Goal: Navigation & Orientation: Find specific page/section

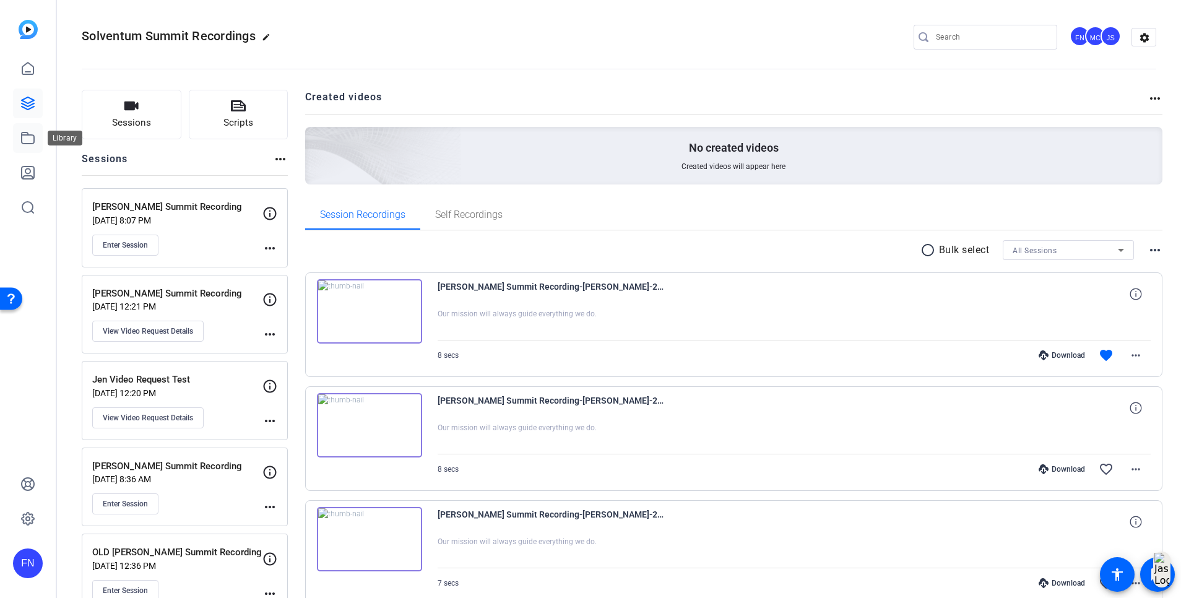
click at [26, 134] on icon at bounding box center [28, 138] width 12 height 11
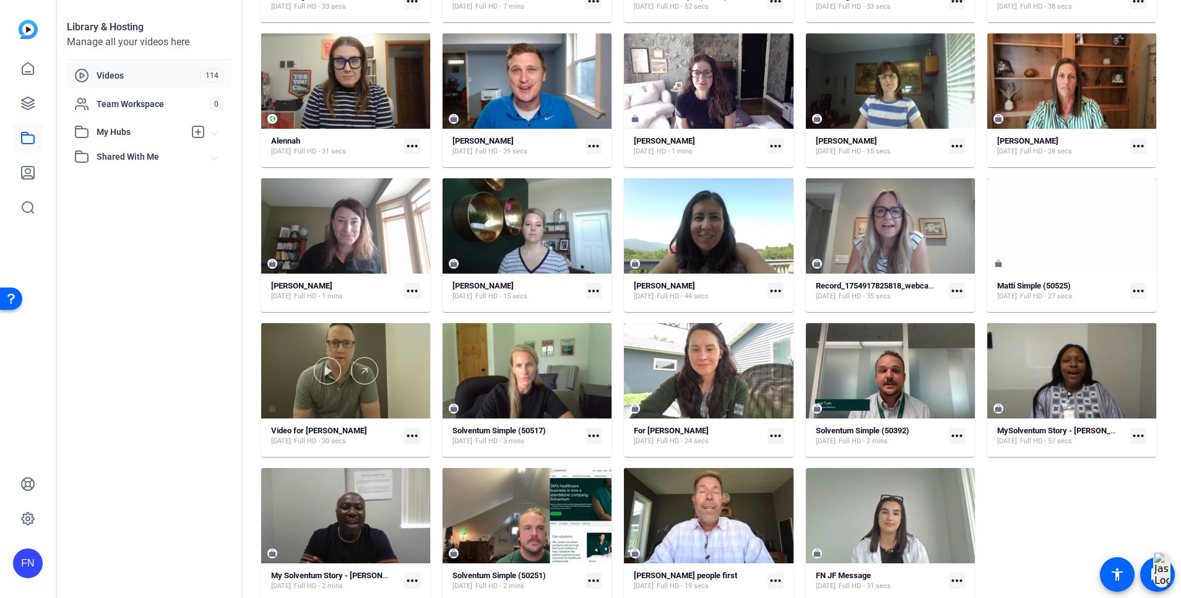
scroll to position [224, 0]
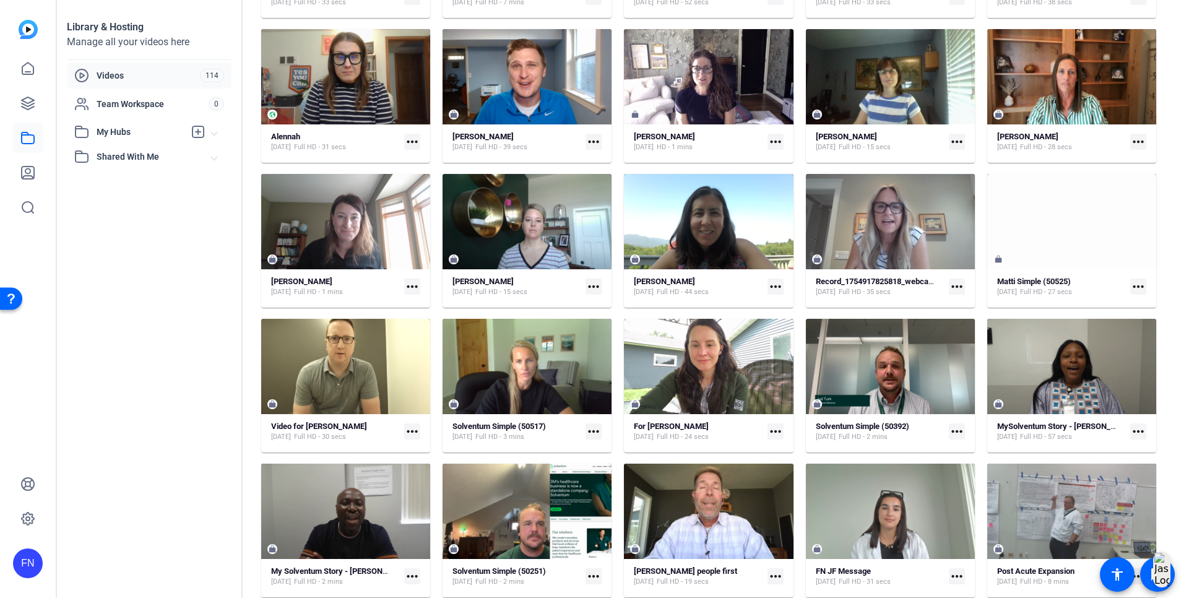
click at [171, 69] on div "Videos" at bounding box center [137, 75] width 126 height 15
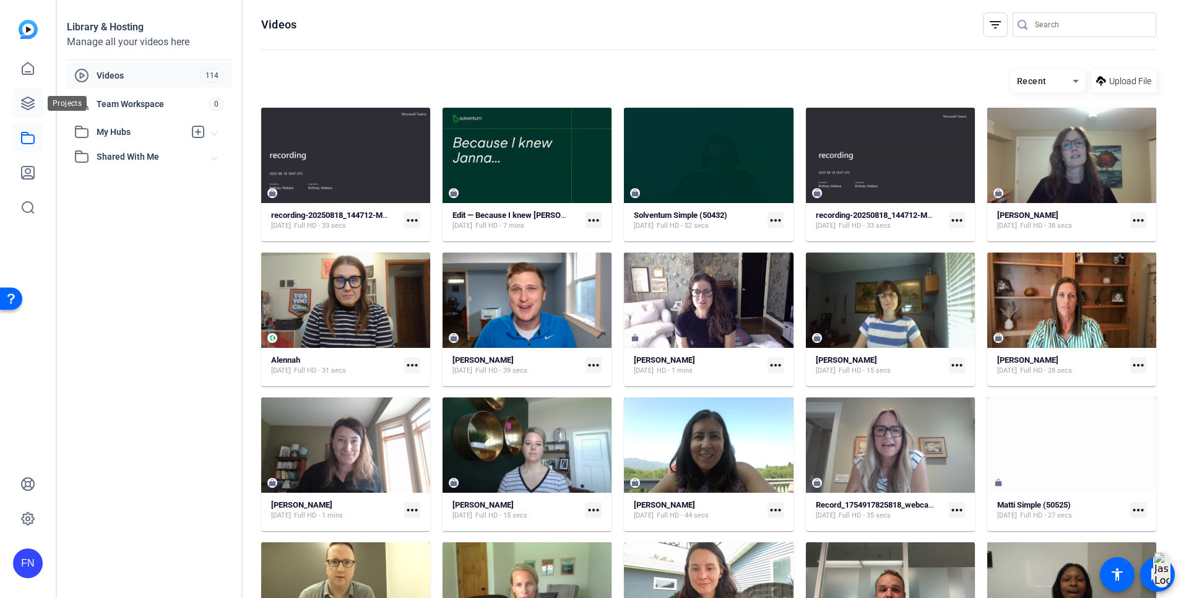
click at [24, 103] on icon at bounding box center [27, 103] width 15 height 15
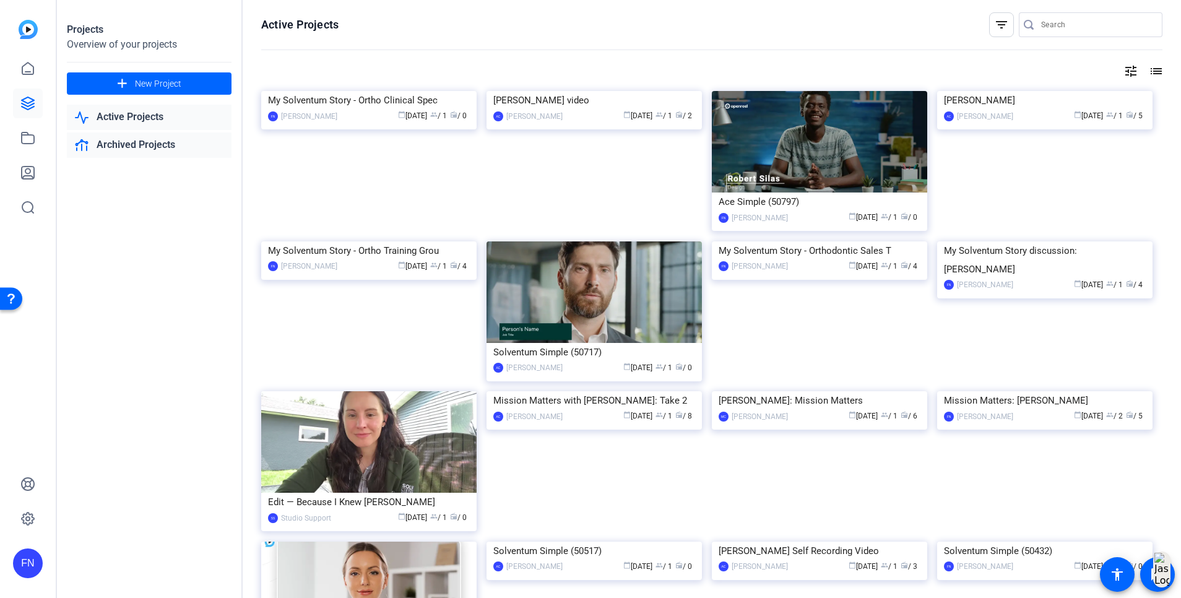
click at [137, 141] on link "Archived Projects" at bounding box center [149, 145] width 165 height 25
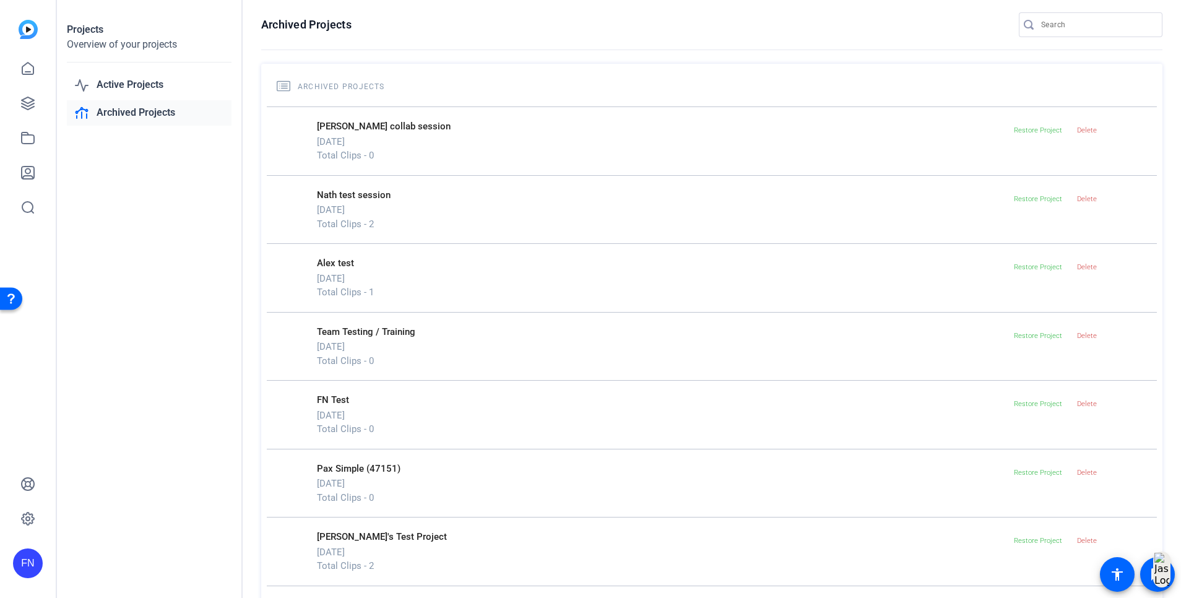
click at [389, 191] on p "Nath test session" at bounding box center [663, 195] width 692 height 14
click at [111, 86] on link "Active Projects" at bounding box center [149, 84] width 165 height 25
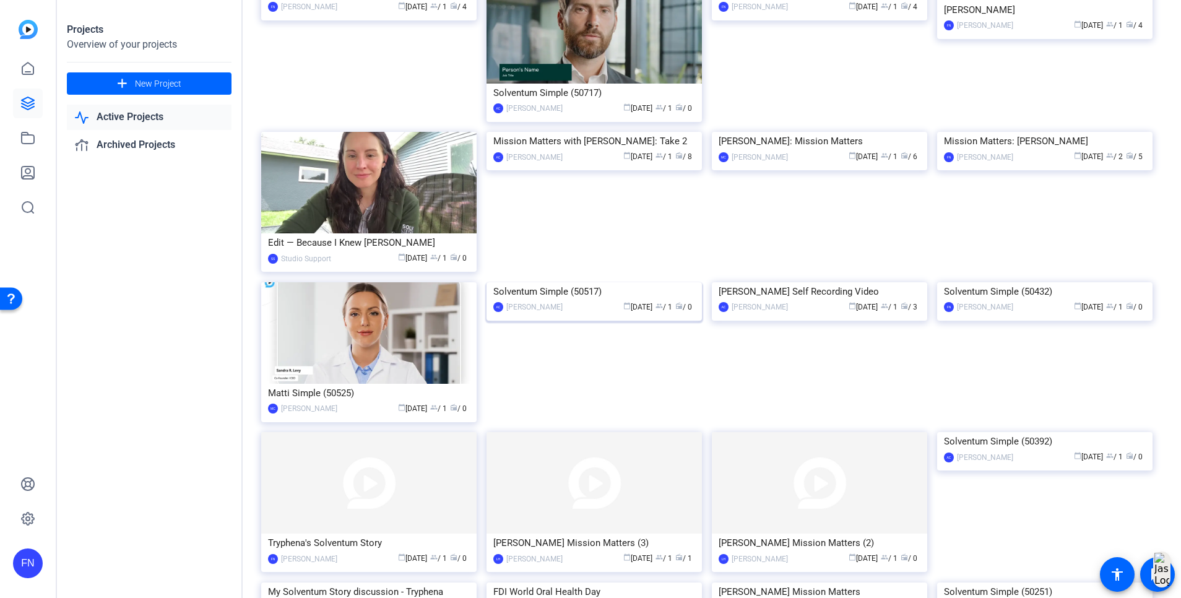
scroll to position [169, 0]
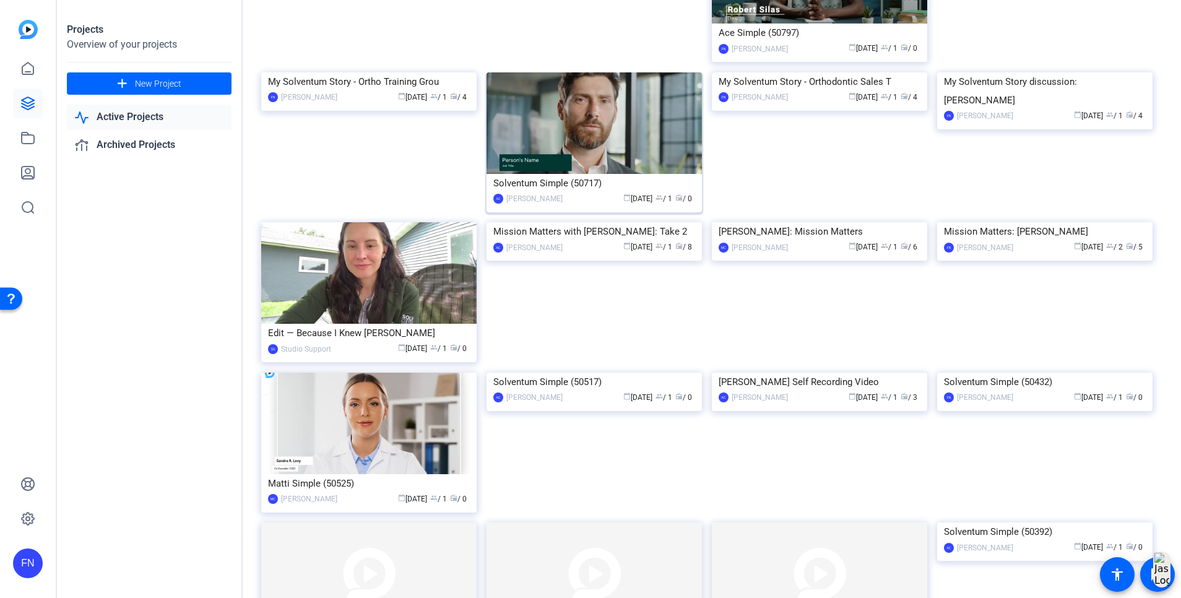
click at [568, 150] on img at bounding box center [594, 123] width 215 height 102
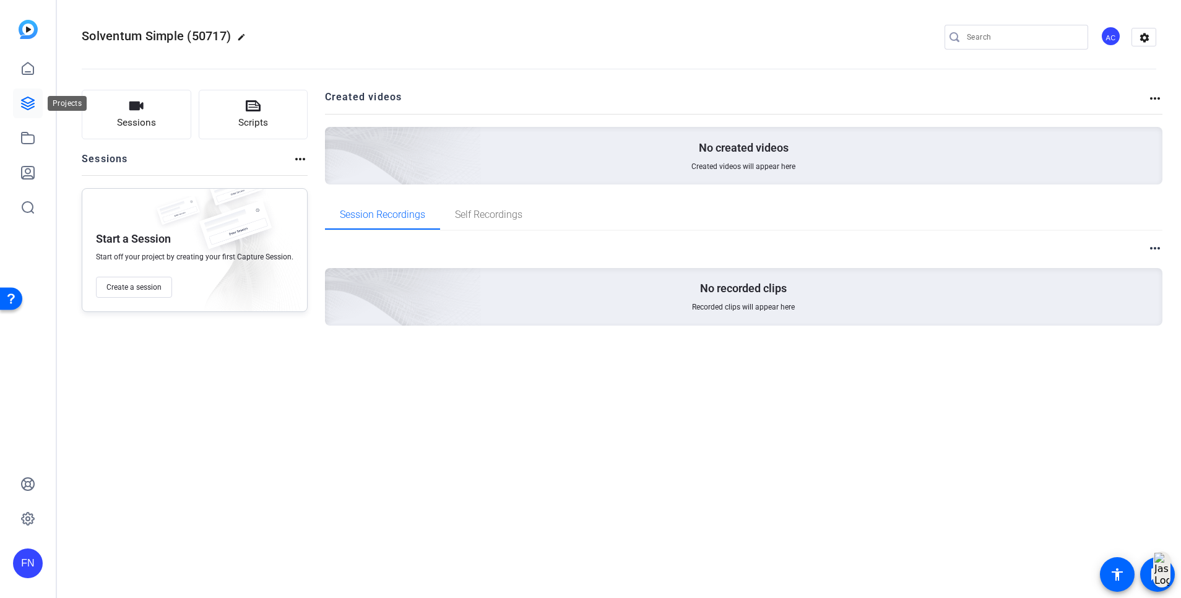
click at [27, 115] on link at bounding box center [28, 104] width 30 height 30
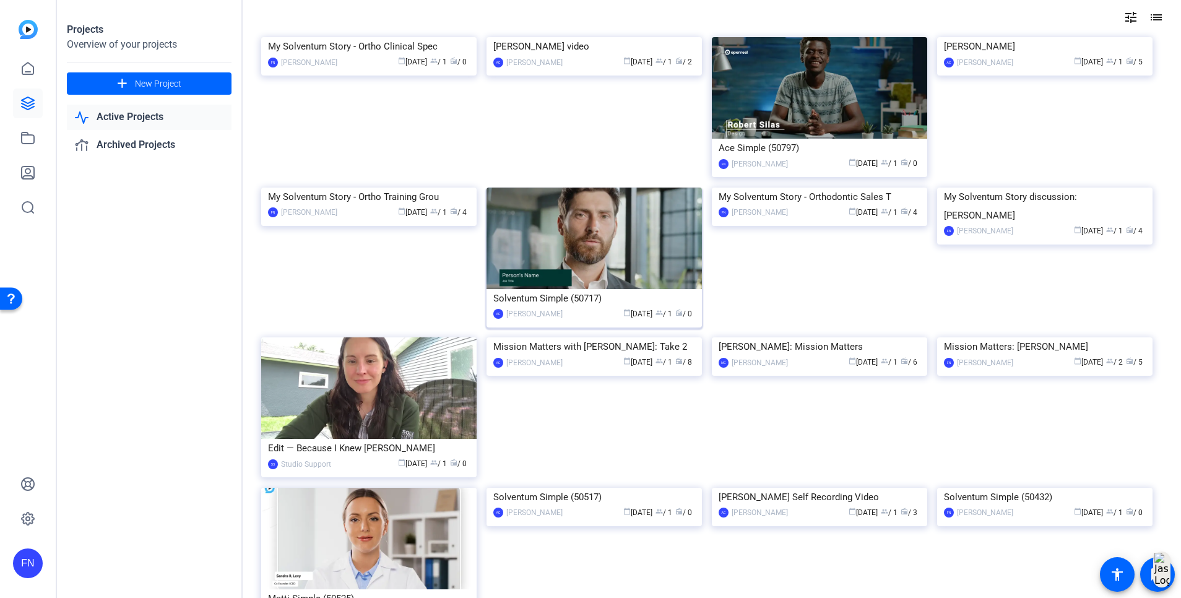
scroll to position [93, 0]
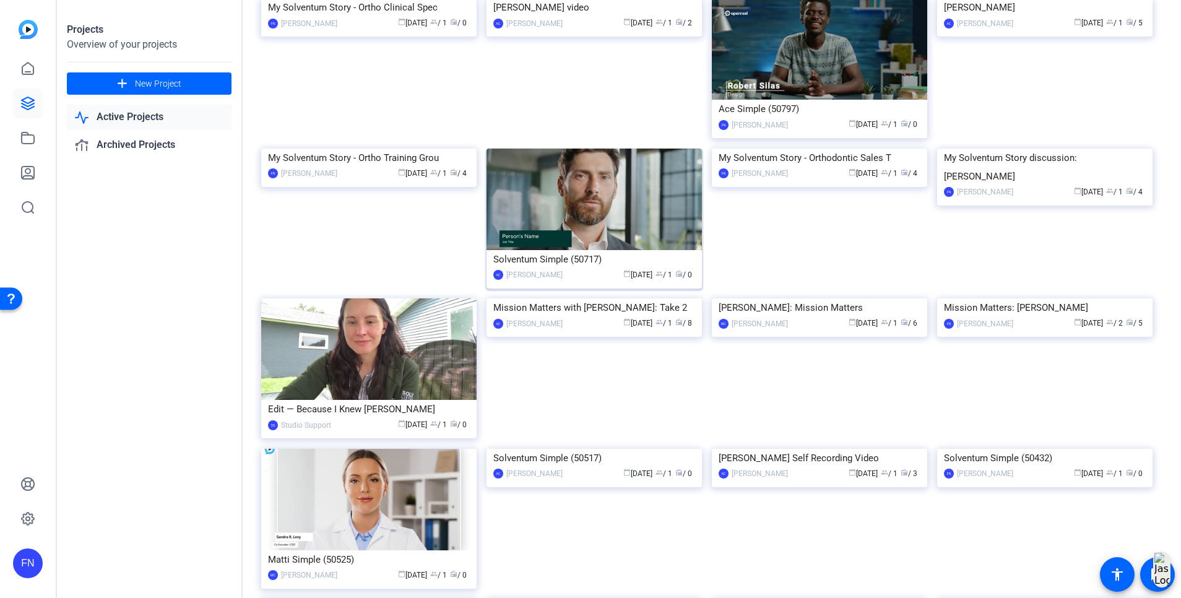
click at [585, 276] on div "calendar_today [DATE] group / 1 radio / 0" at bounding box center [632, 275] width 126 height 13
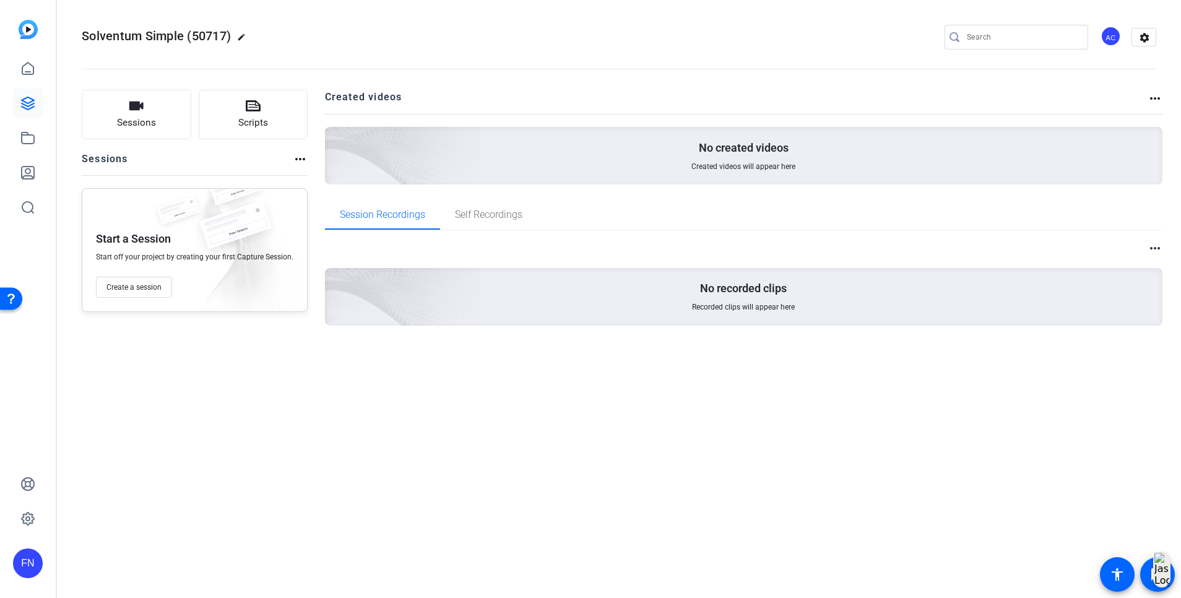
click at [1150, 98] on mat-icon "more_horiz" at bounding box center [1155, 98] width 15 height 15
click at [34, 71] on div at bounding box center [590, 299] width 1181 height 598
click at [27, 67] on icon at bounding box center [27, 68] width 15 height 15
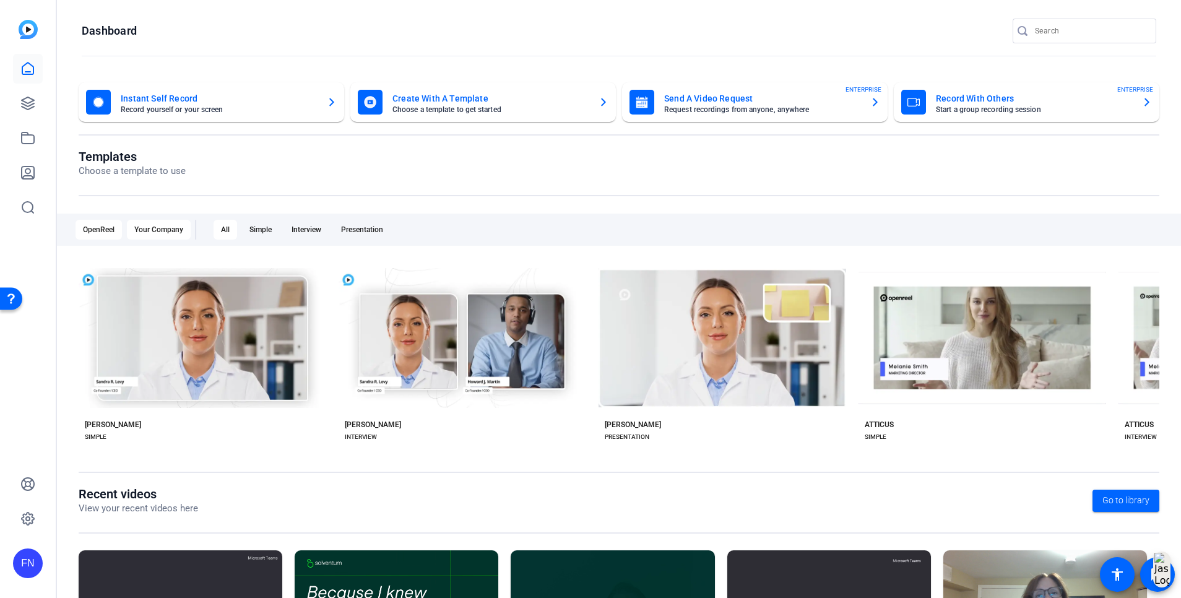
click at [169, 234] on div "Your Company" at bounding box center [159, 230] width 64 height 20
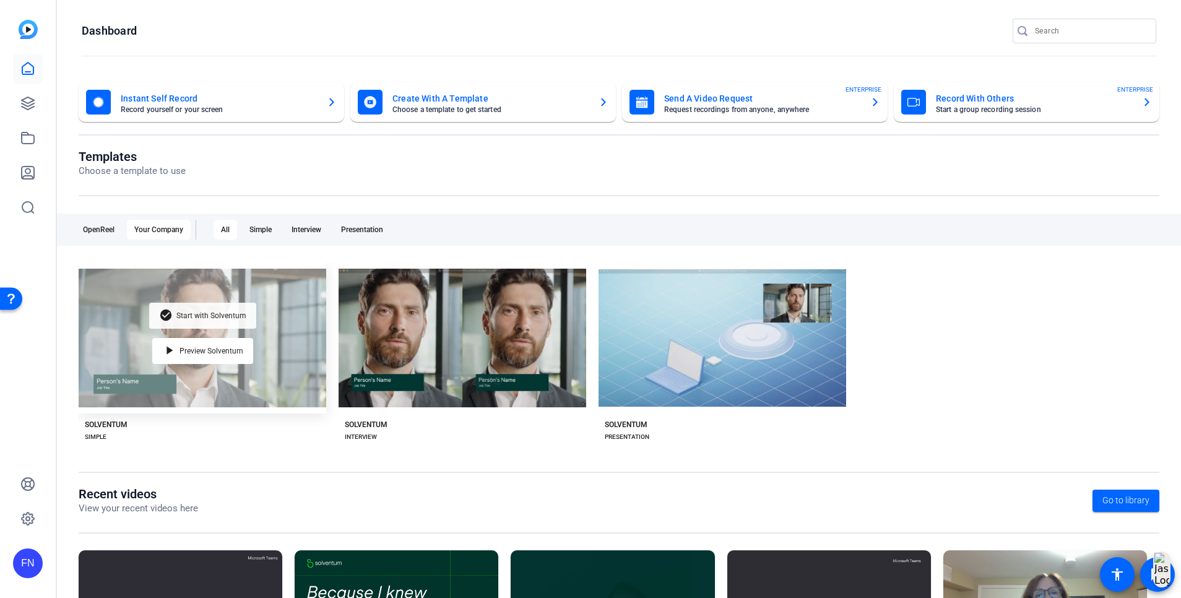
click at [221, 312] on span "Start with Solventum" at bounding box center [211, 315] width 70 height 7
